Goal: Find contact information: Find contact information

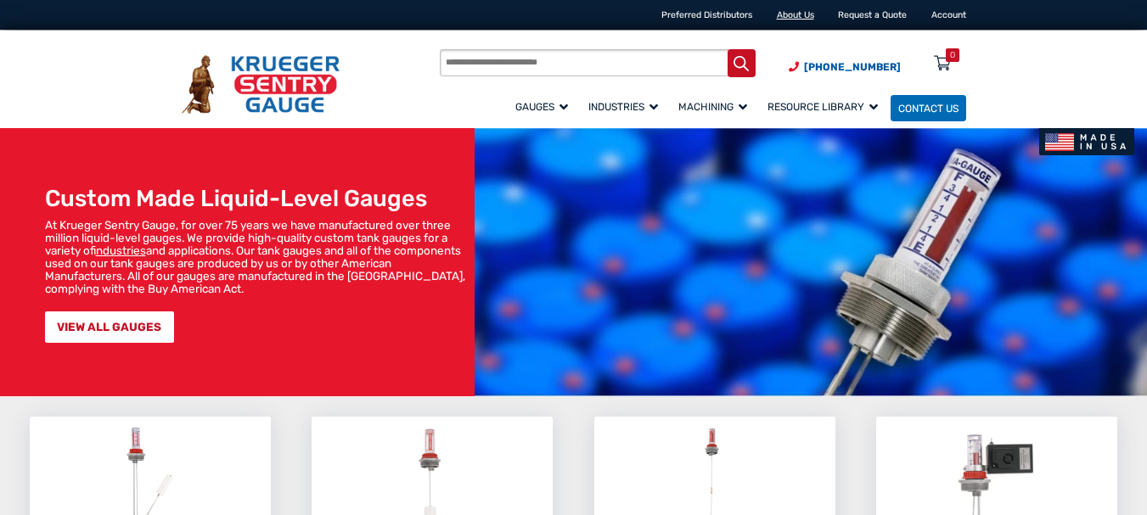
click at [805, 9] on link "About Us" at bounding box center [795, 14] width 37 height 11
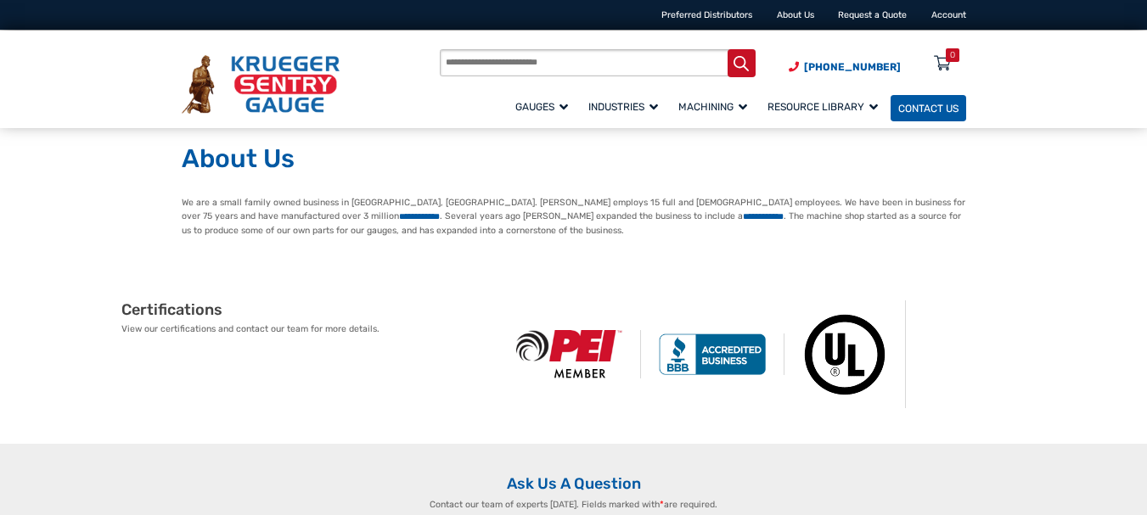
click at [924, 110] on span "Contact Us" at bounding box center [928, 108] width 60 height 12
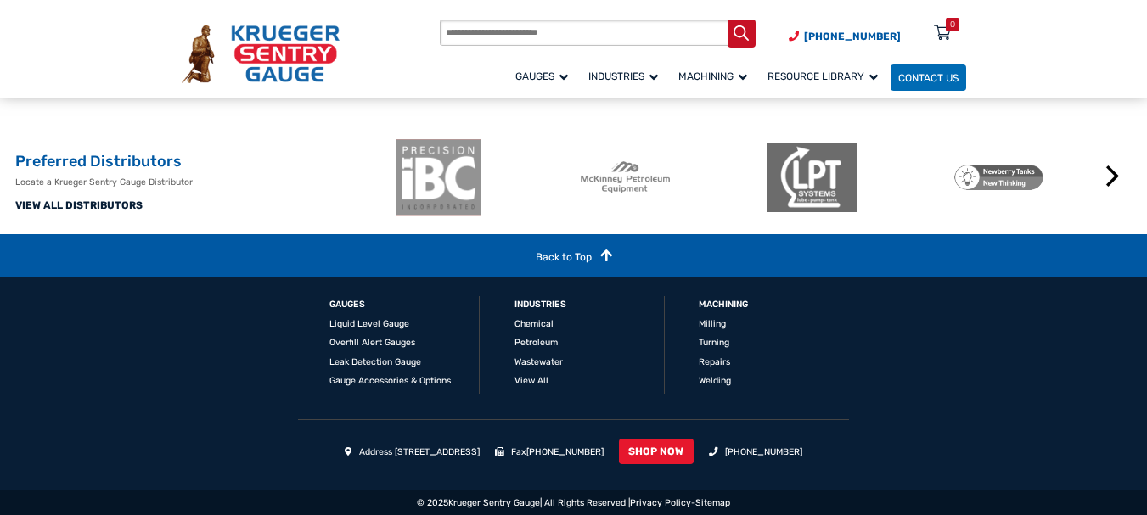
scroll to position [1188, 0]
drag, startPoint x: 1153, startPoint y: 72, endPoint x: 1106, endPoint y: 419, distance: 349.6
click at [68, 207] on link "VIEW ALL DISTRIBUTORS" at bounding box center [78, 206] width 127 height 12
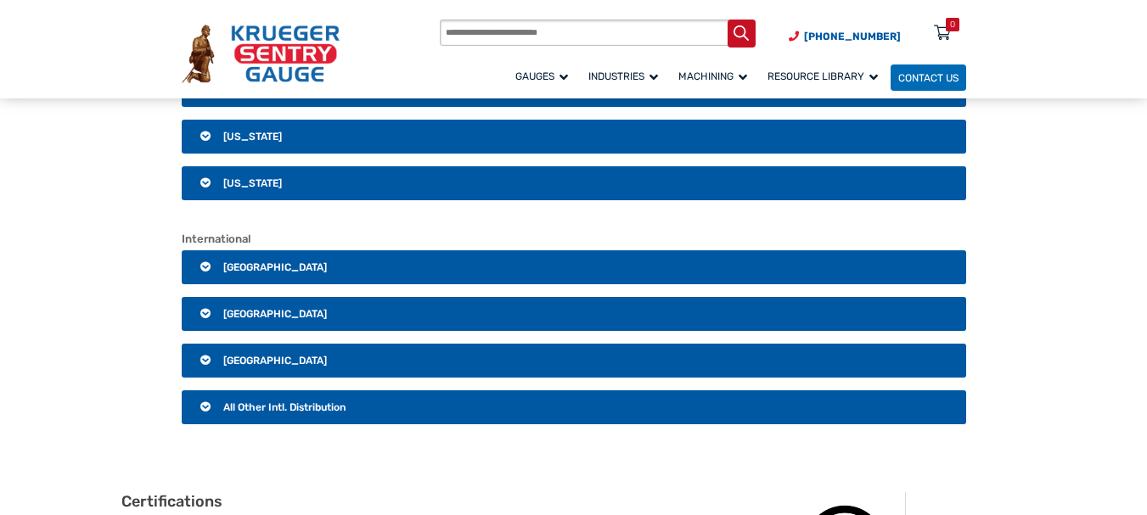
scroll to position [2572, 0]
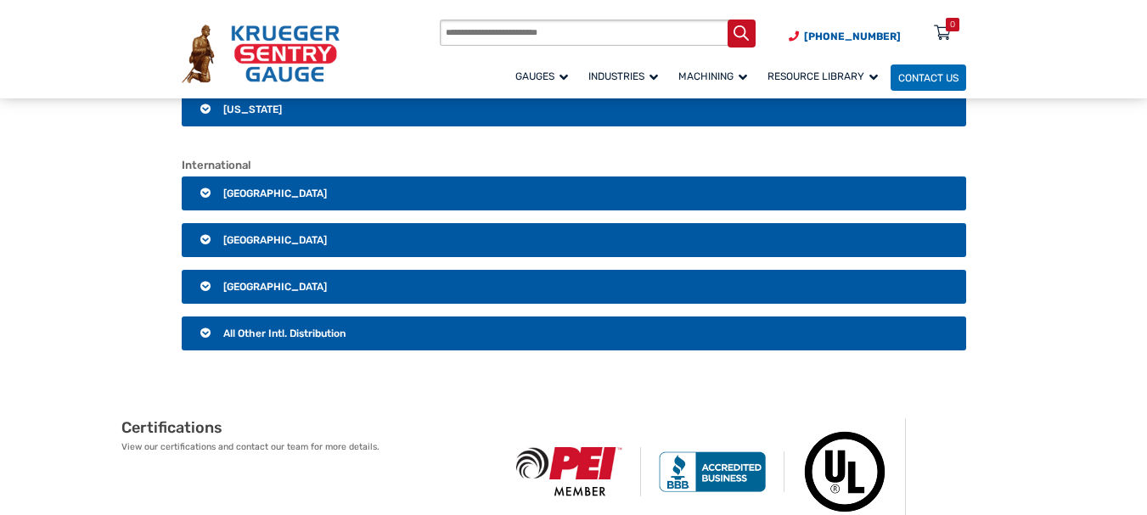
click at [290, 335] on span "All Other Intl. Distribution" at bounding box center [284, 334] width 122 height 12
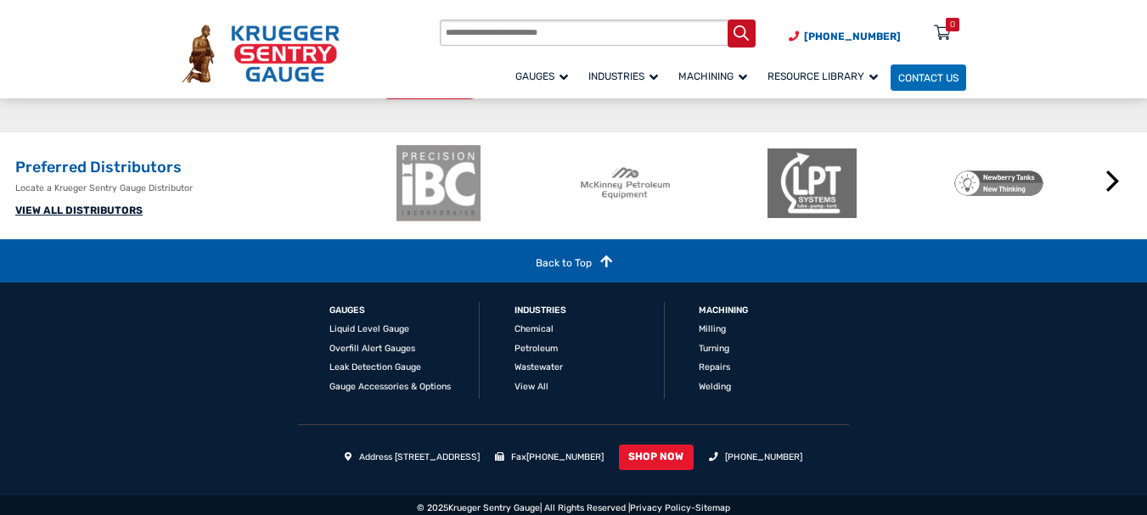
scroll to position [4346, 0]
